Goal: Task Accomplishment & Management: Use online tool/utility

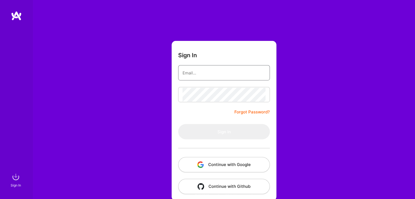
type input "[EMAIL_ADDRESS][DOMAIN_NAME]"
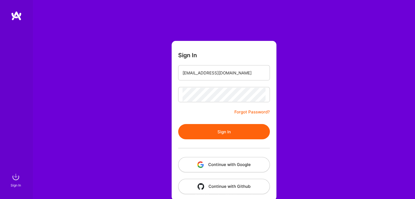
click at [195, 134] on button "Sign In" at bounding box center [224, 131] width 92 height 15
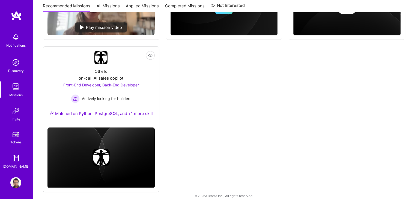
scroll to position [374, 0]
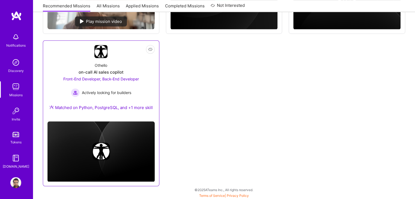
click at [148, 71] on div "Othello on-call AI sales copilot Front-End Developer, Back-End Developer Active…" at bounding box center [101, 87] width 107 height 59
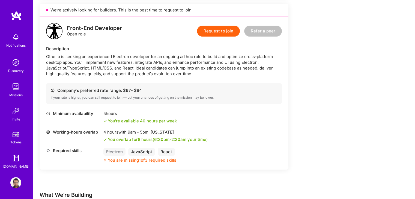
scroll to position [333, 0]
